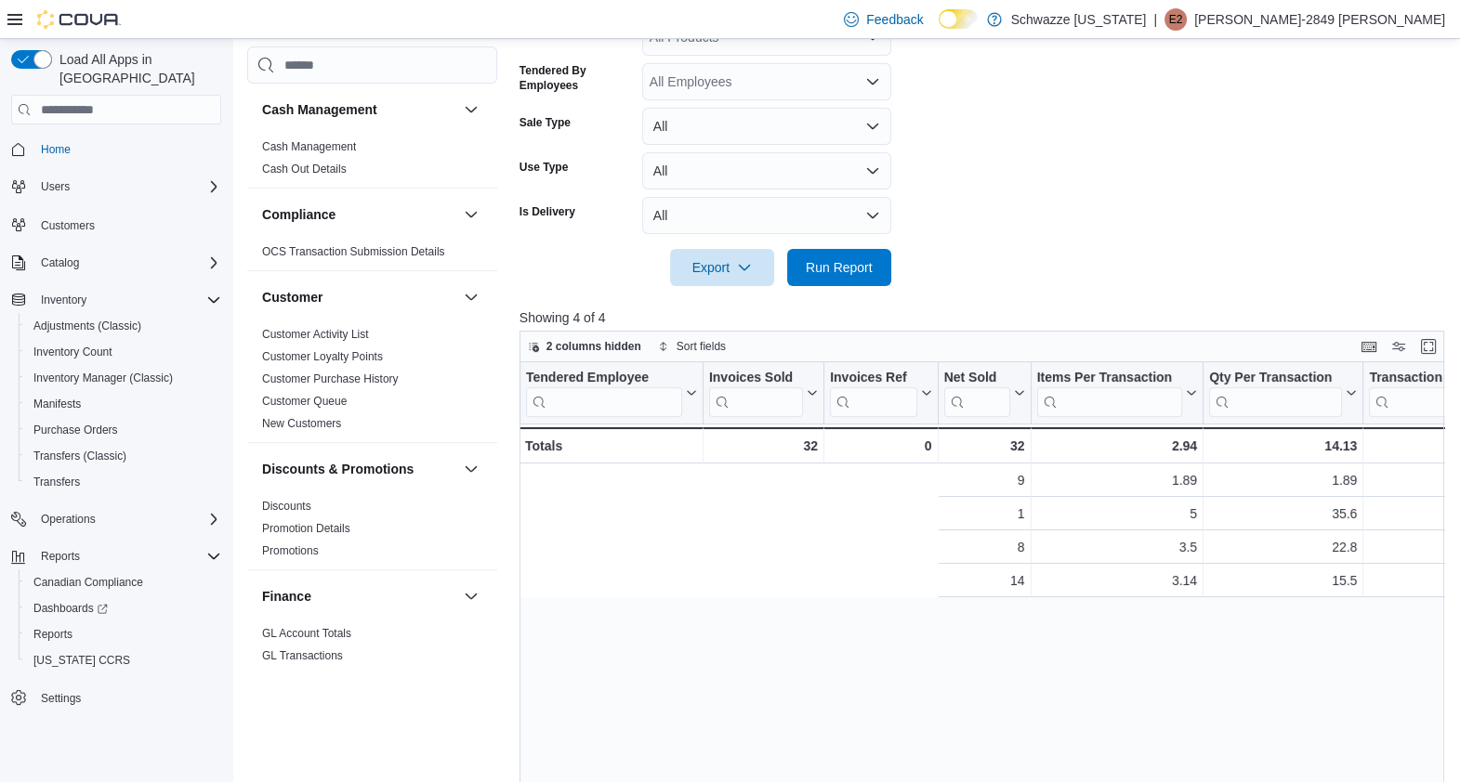
scroll to position [0, 596]
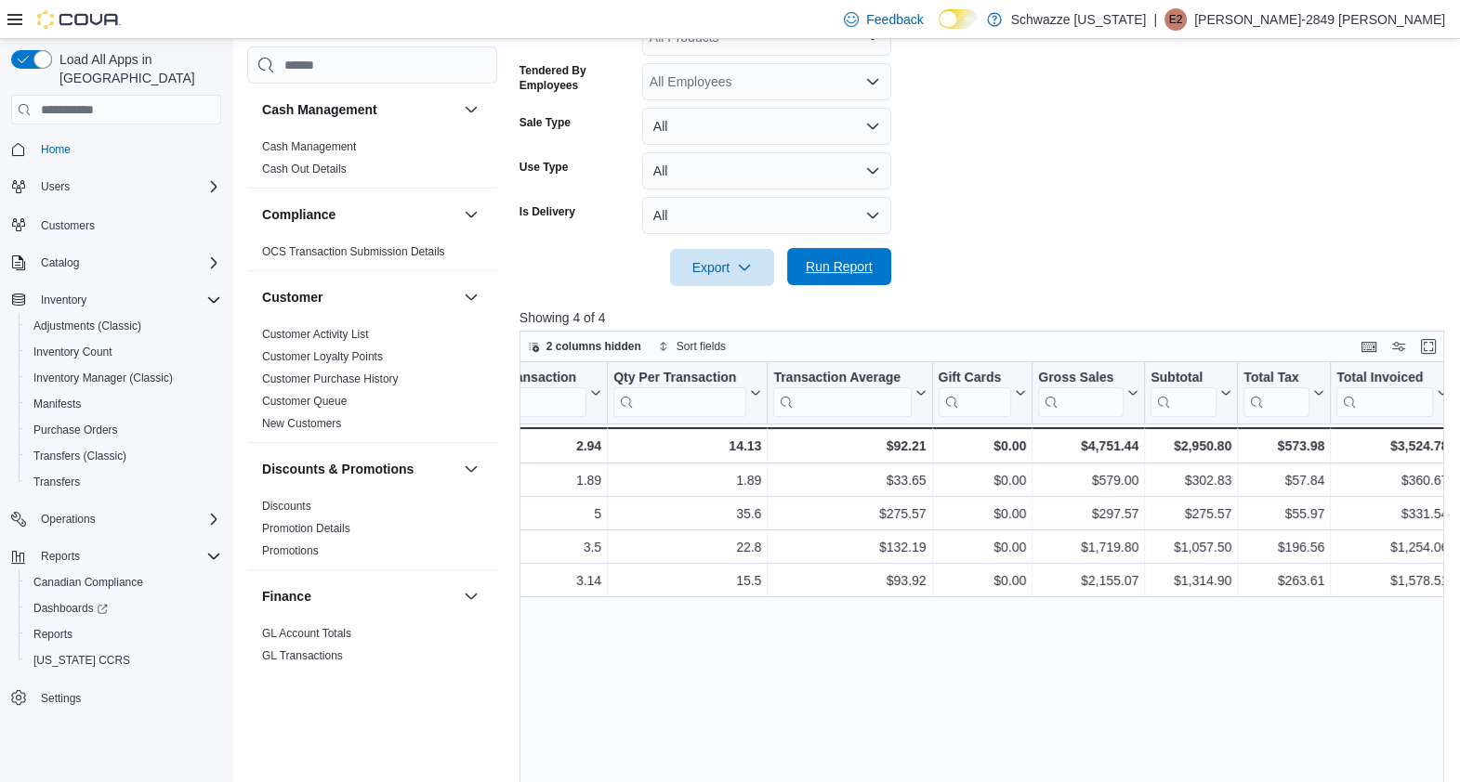
click at [855, 274] on span "Run Report" at bounding box center [839, 266] width 67 height 19
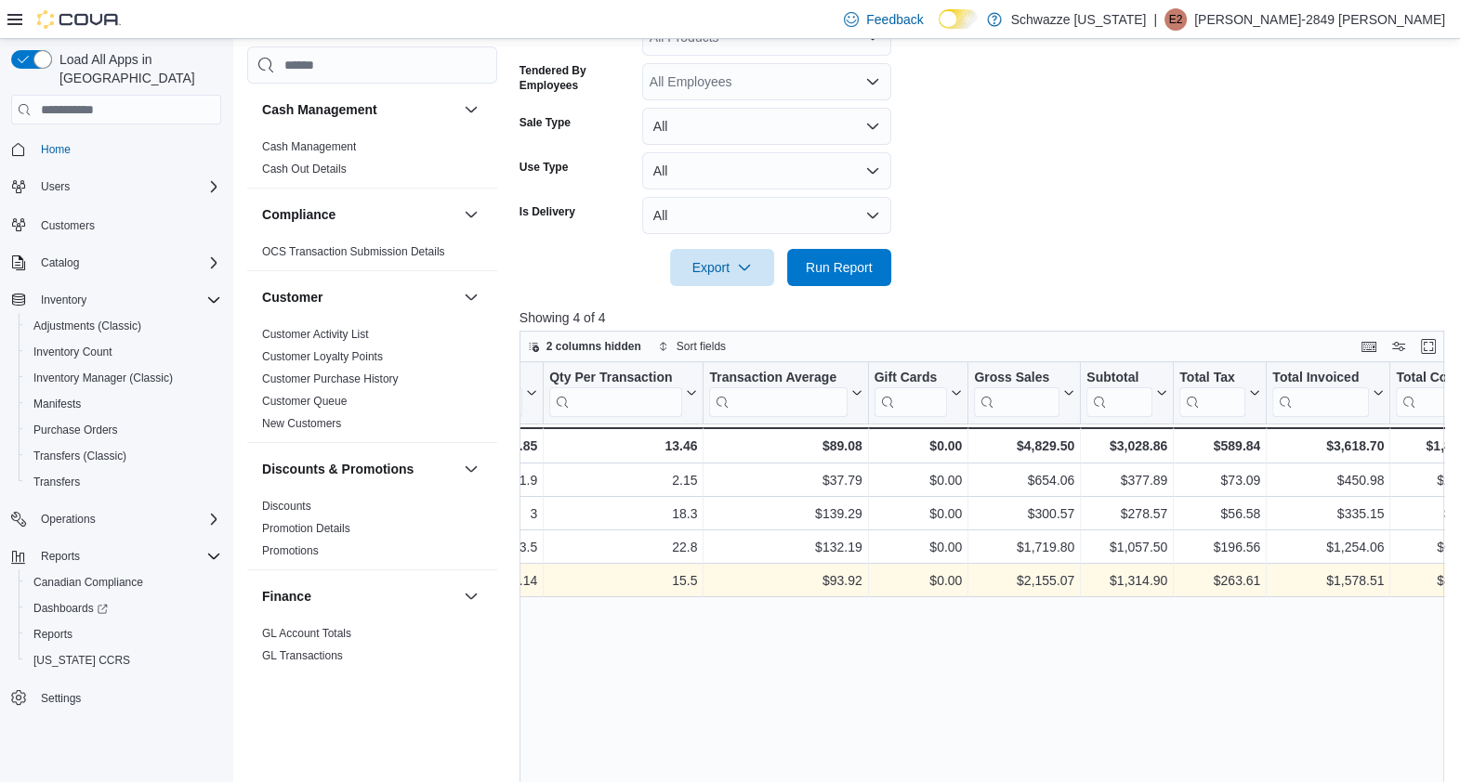
scroll to position [0, 666]
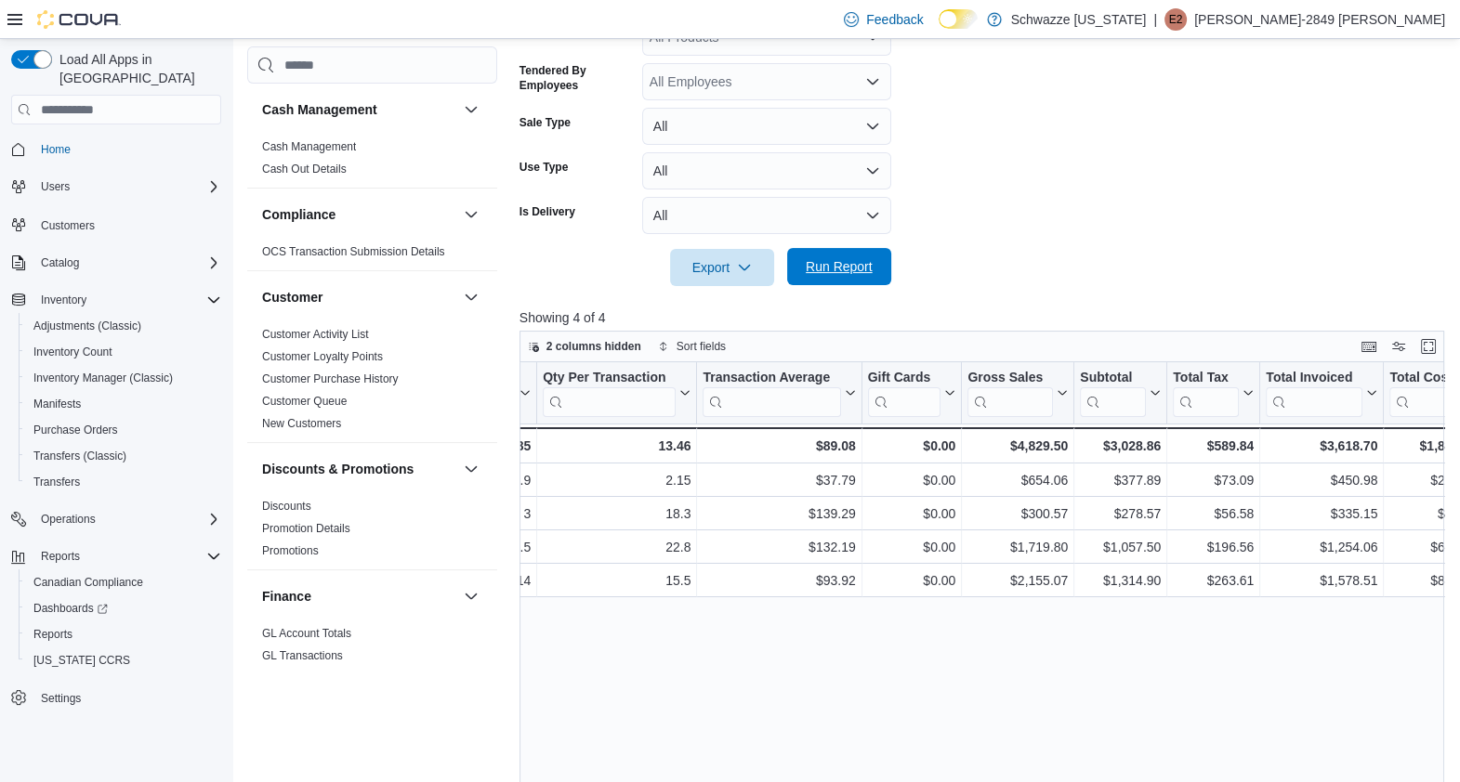
click at [855, 269] on span "Run Report" at bounding box center [839, 266] width 67 height 19
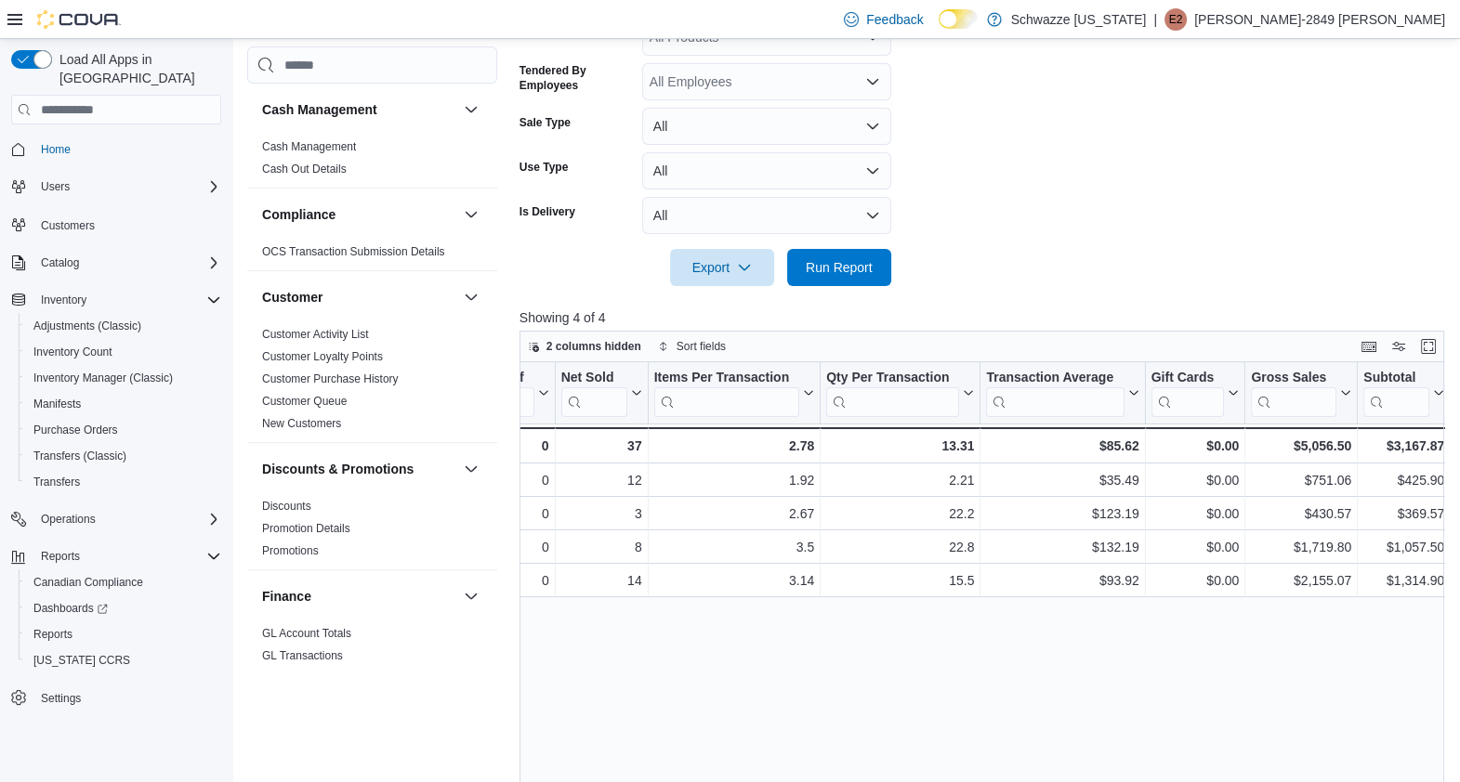
scroll to position [0, 382]
click at [840, 257] on span "Run Report" at bounding box center [839, 266] width 67 height 19
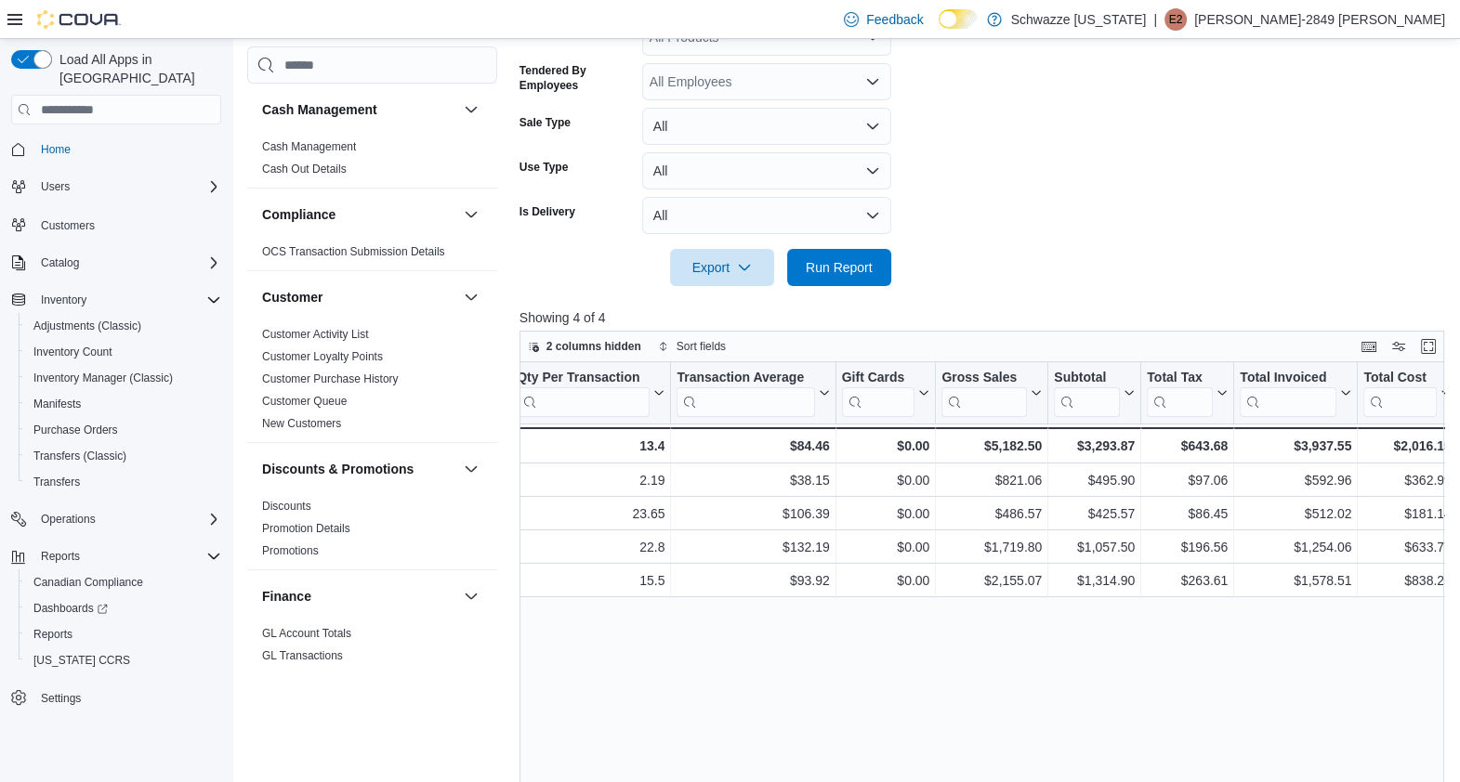
scroll to position [0, 696]
click at [861, 256] on span "Run Report" at bounding box center [839, 266] width 82 height 37
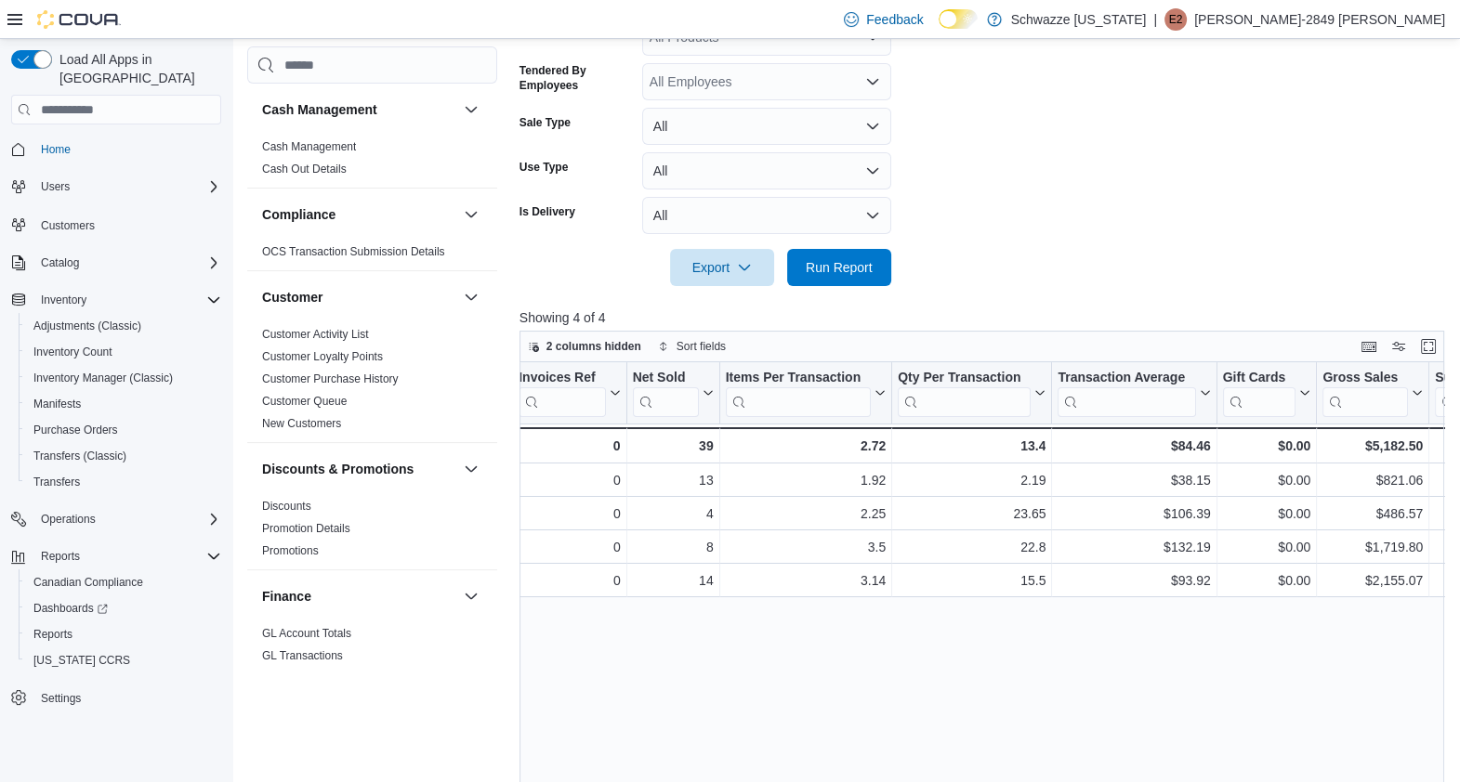
scroll to position [0, 321]
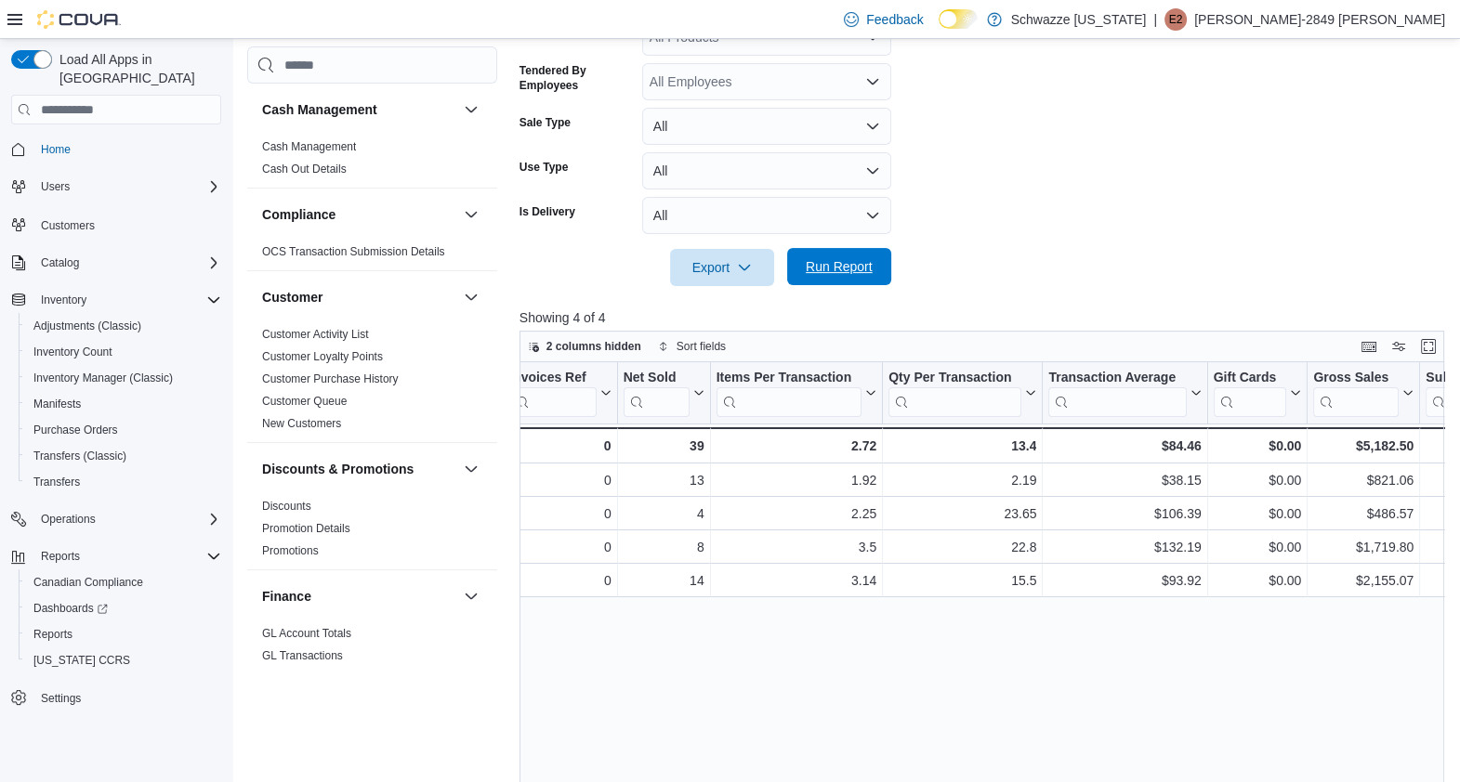
click at [867, 273] on span "Run Report" at bounding box center [839, 266] width 67 height 19
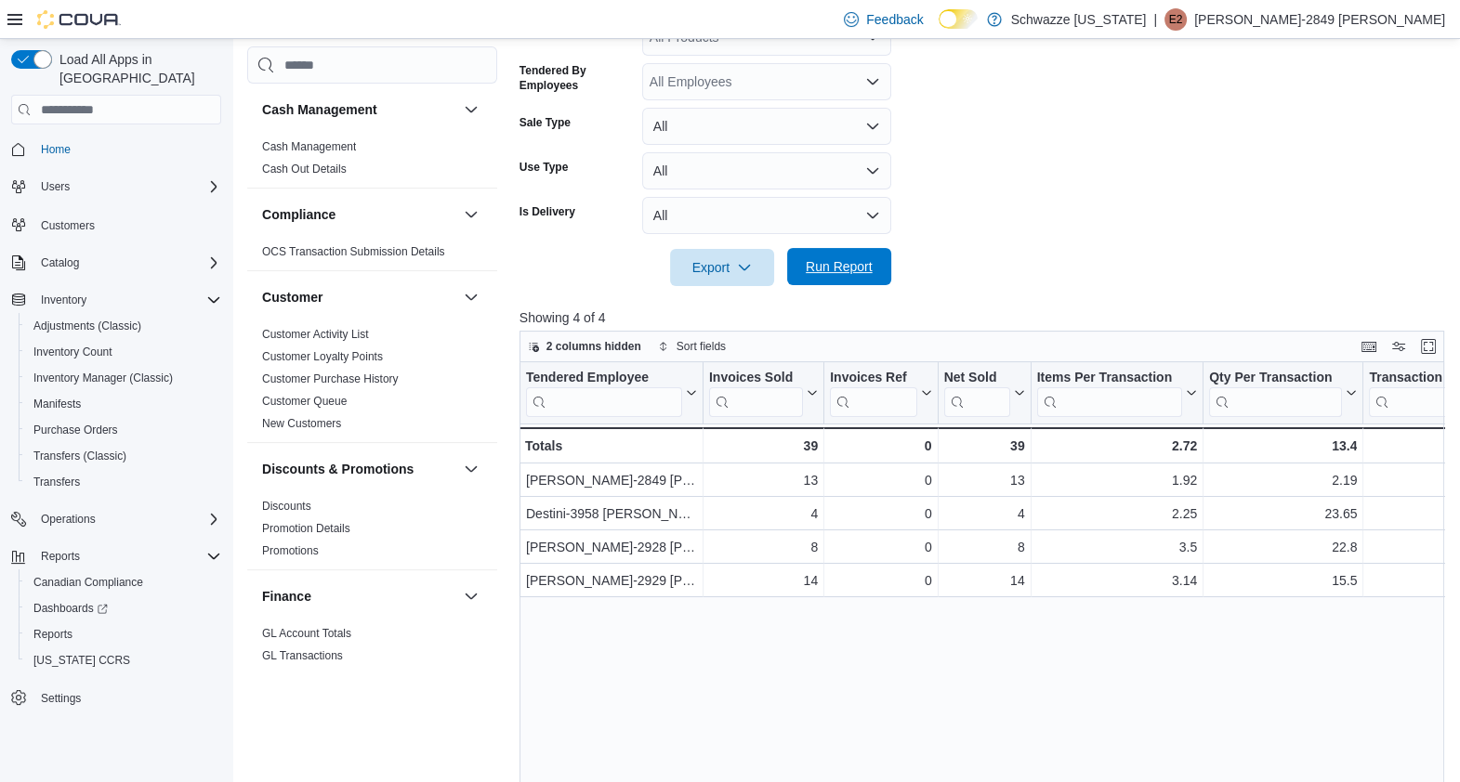
click at [870, 270] on span "Run Report" at bounding box center [839, 266] width 67 height 19
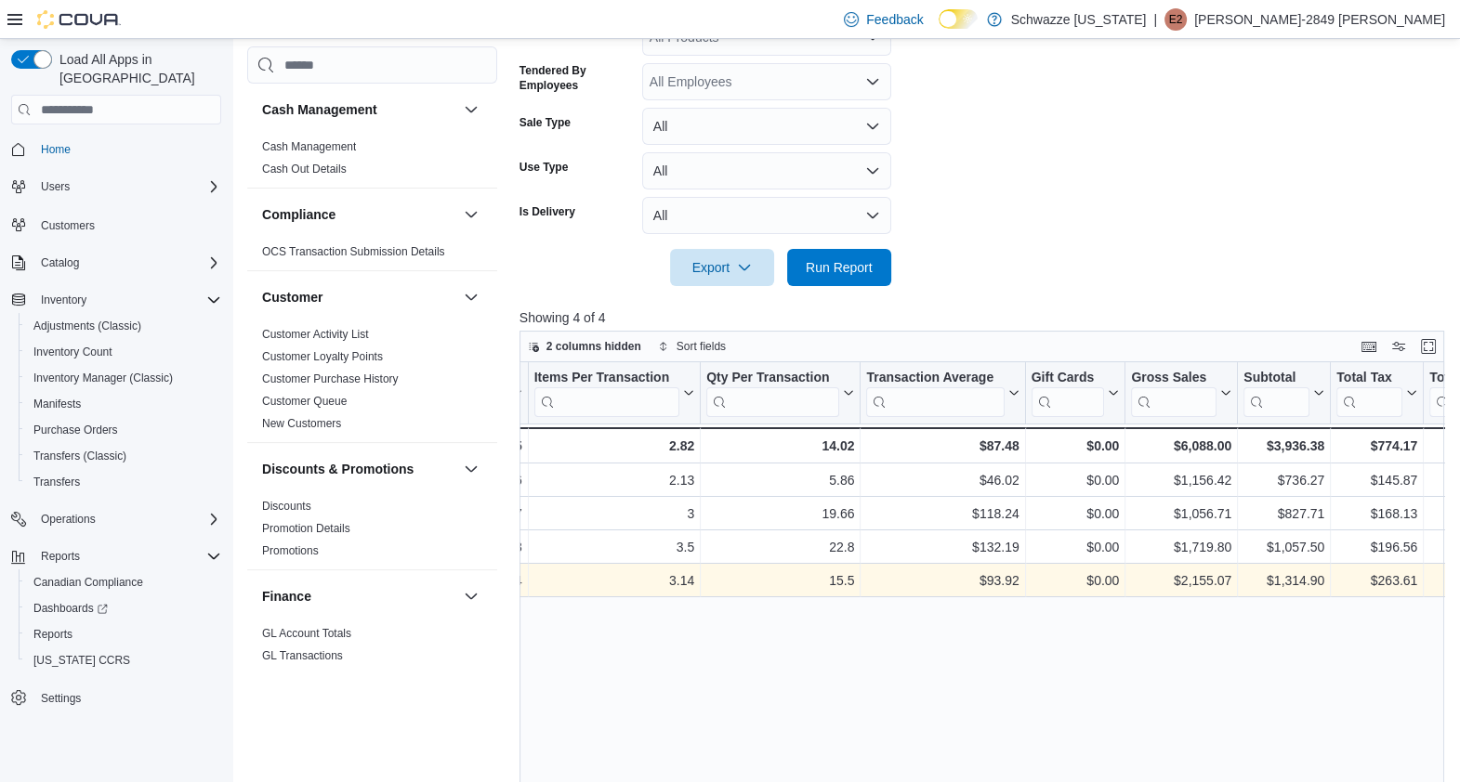
scroll to position [0, 504]
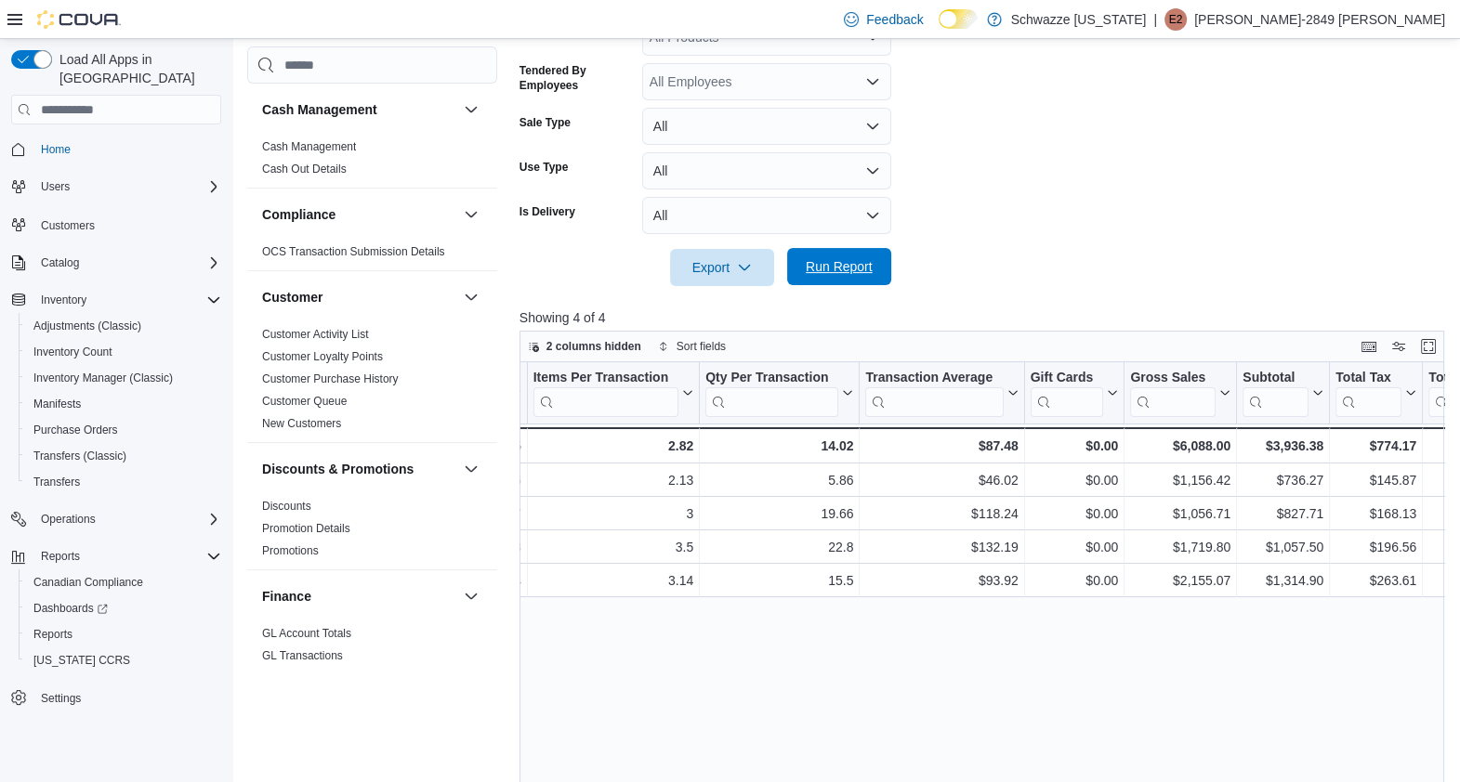
click at [835, 260] on span "Run Report" at bounding box center [839, 266] width 67 height 19
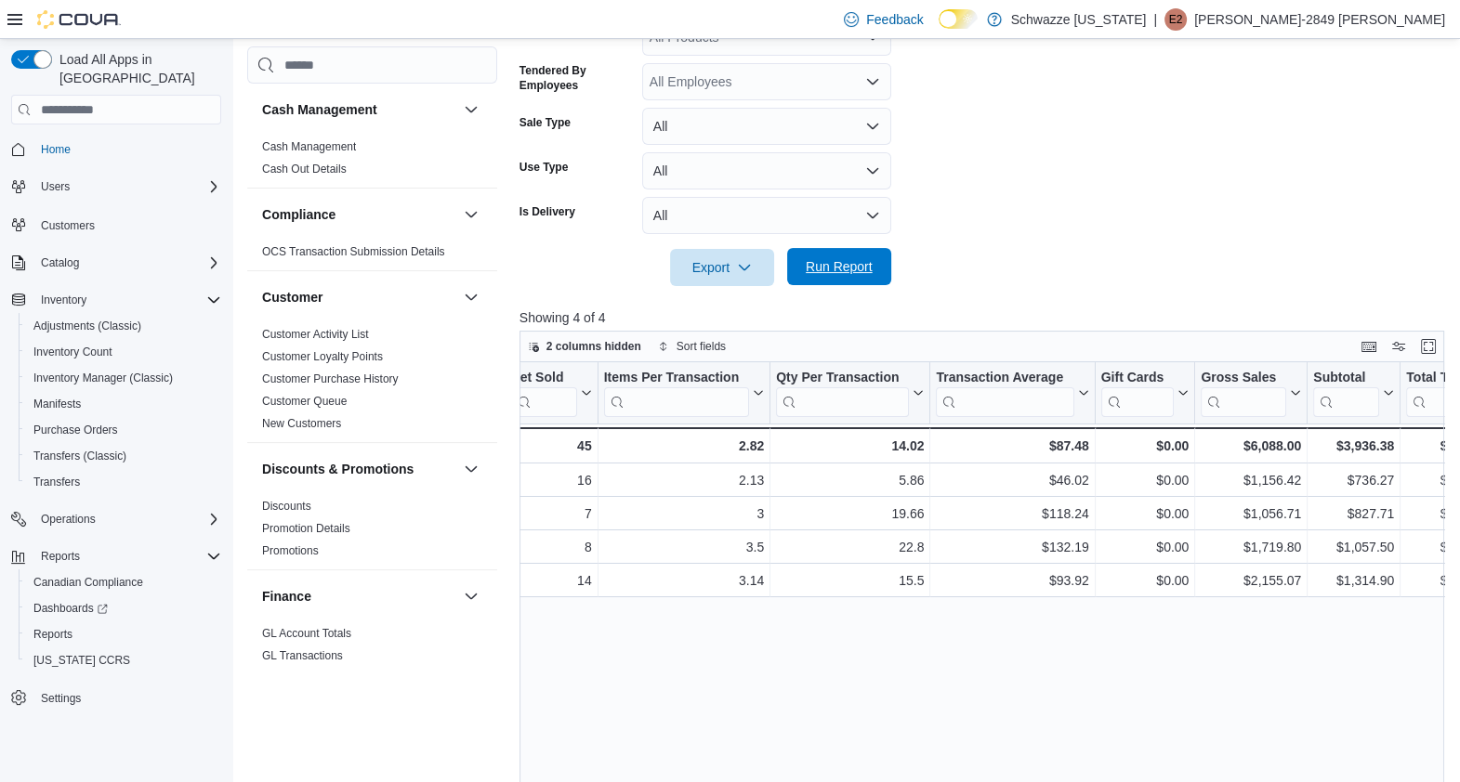
scroll to position [0, 450]
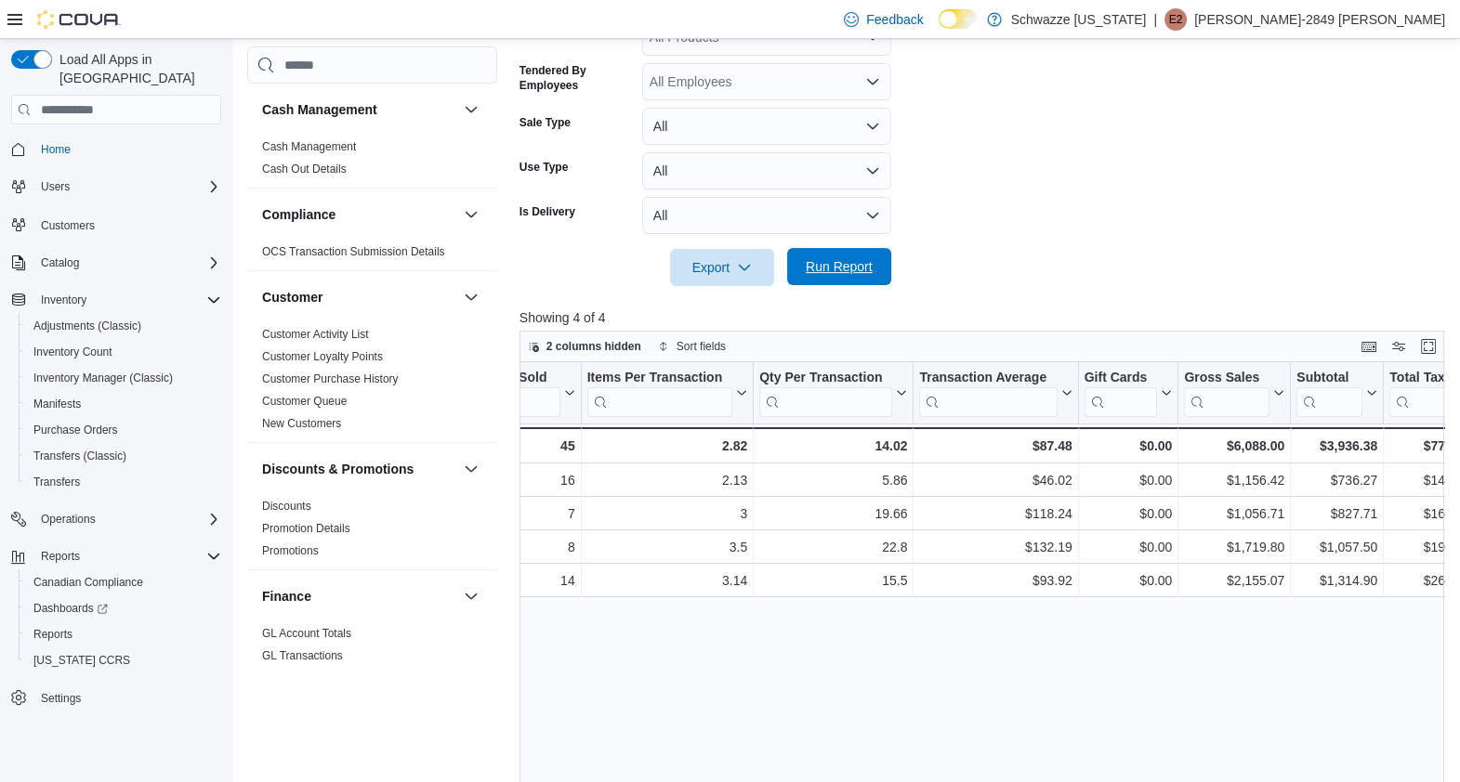
click at [863, 270] on span "Run Report" at bounding box center [839, 266] width 67 height 19
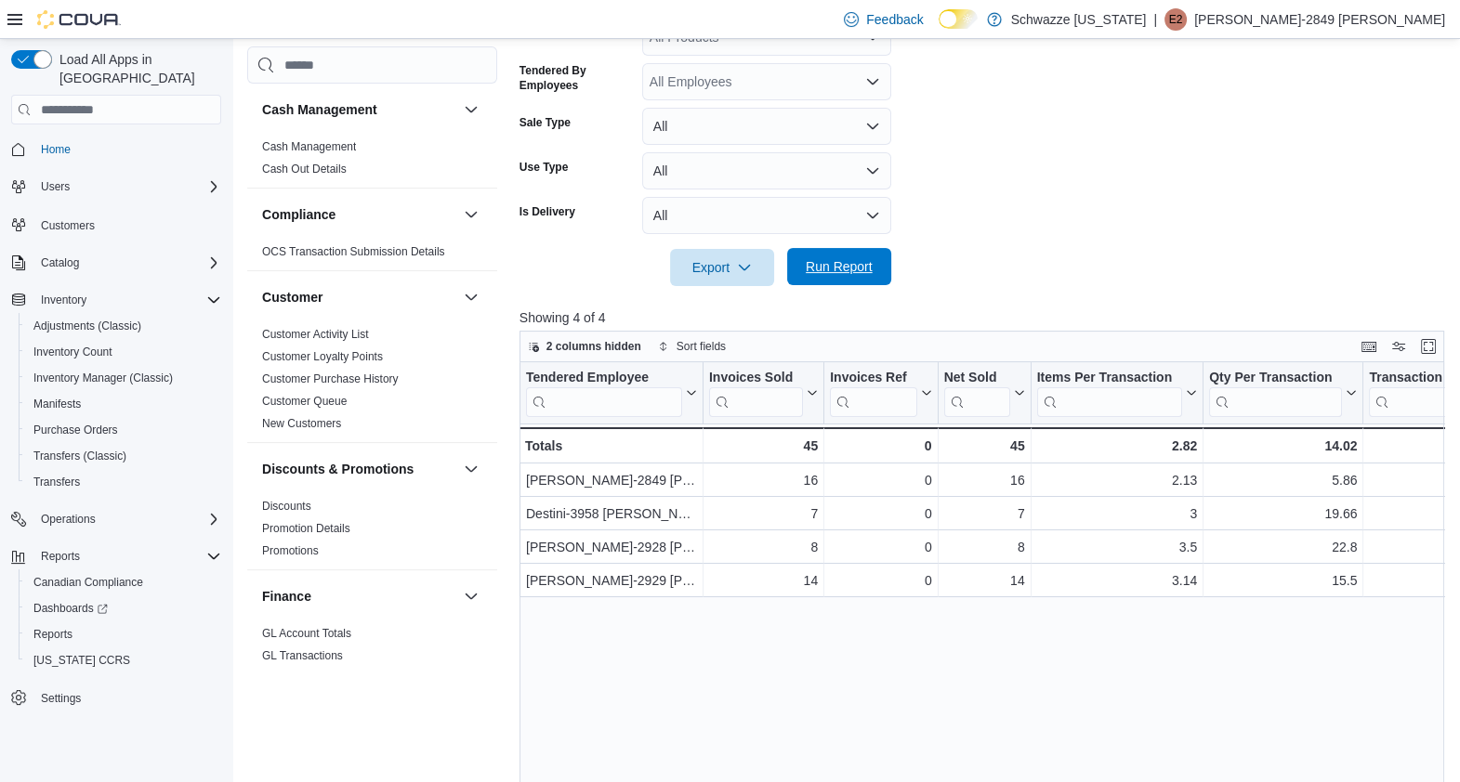
click at [863, 270] on span "Run Report" at bounding box center [839, 266] width 67 height 19
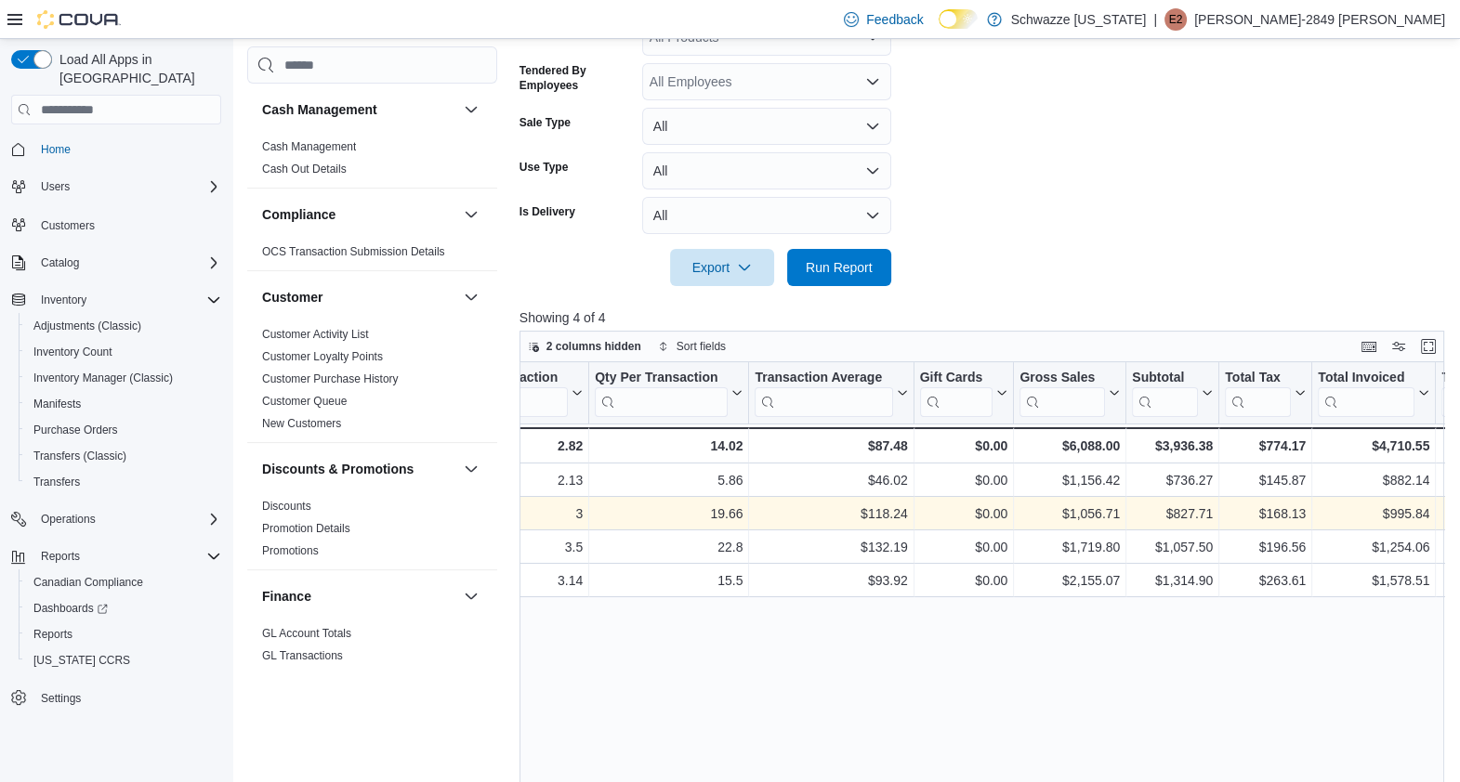
scroll to position [0, 618]
